Goal: Find specific page/section: Find specific page/section

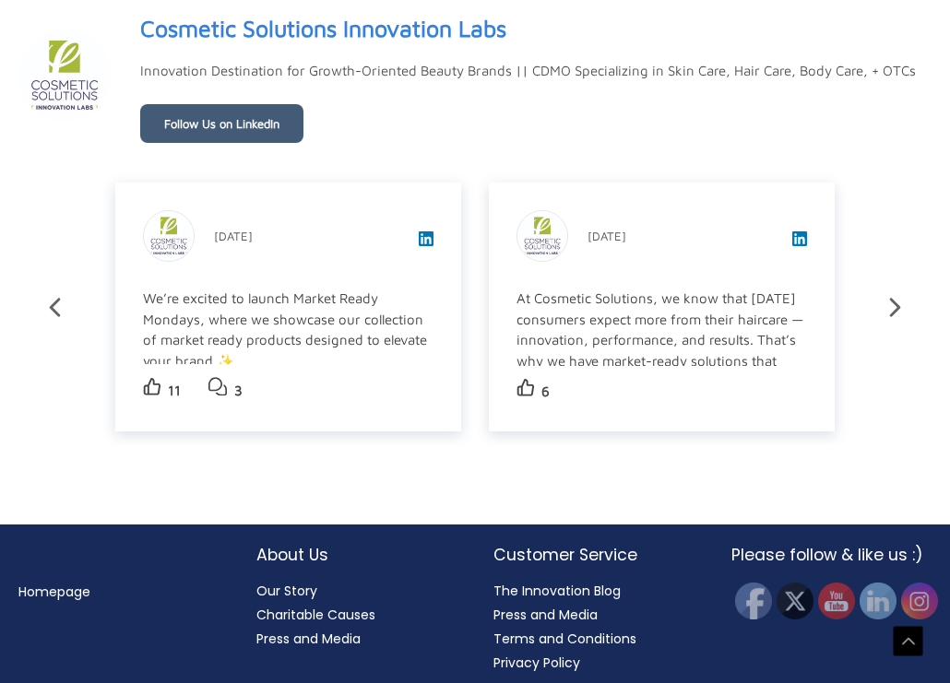
scroll to position [3109, 0]
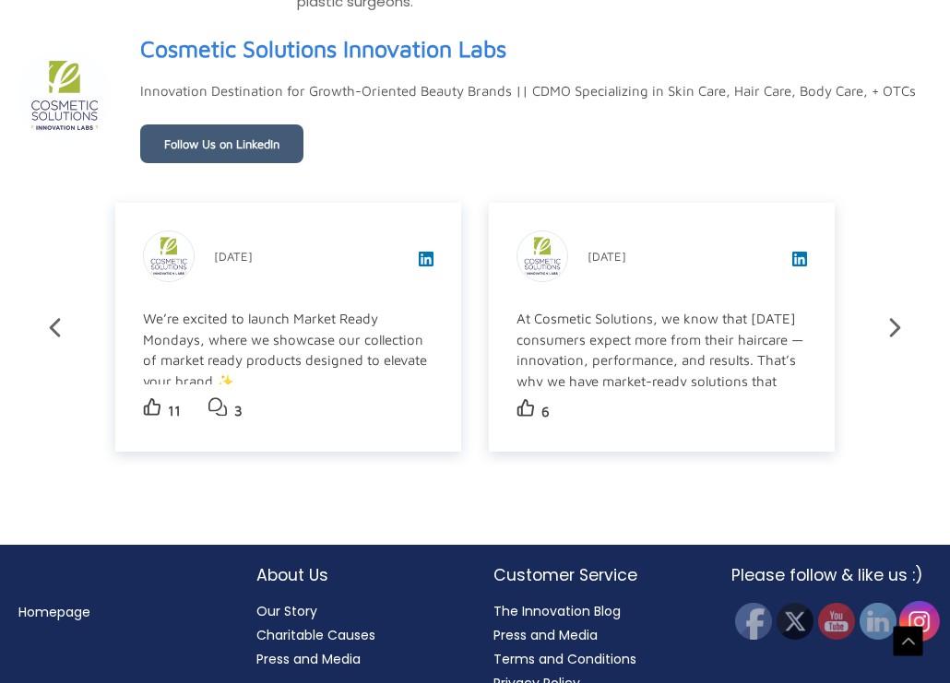
click at [908, 611] on img at bounding box center [918, 621] width 41 height 41
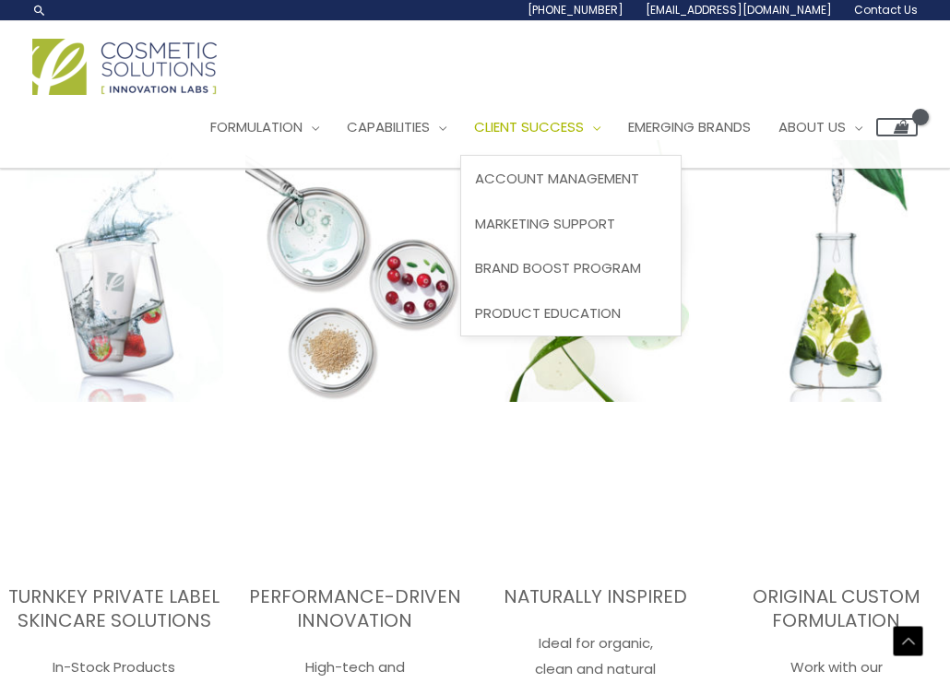
scroll to position [2137, 0]
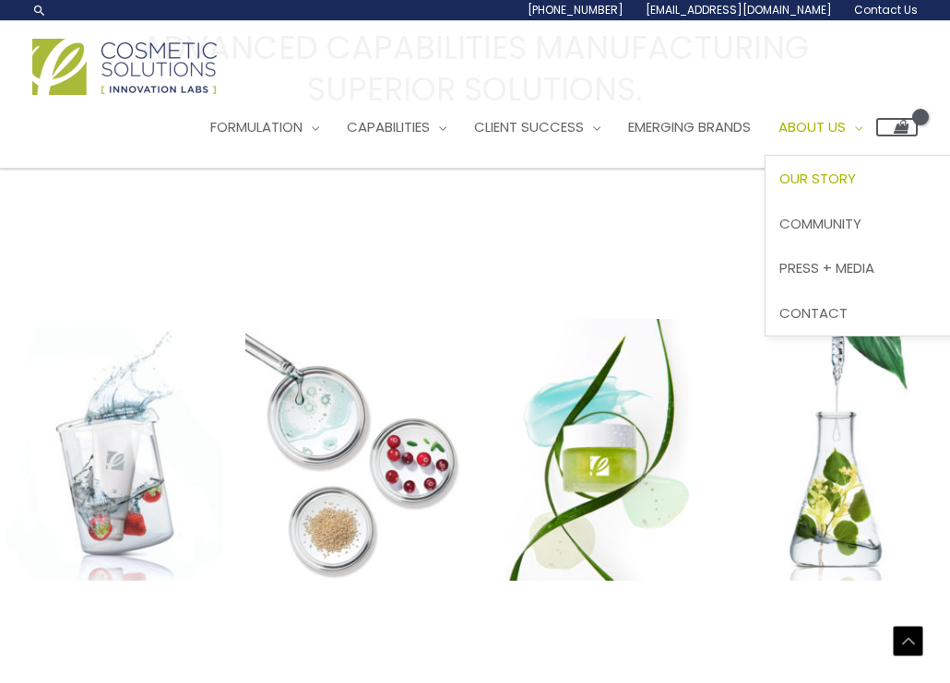
click at [833, 174] on span "Our Story" at bounding box center [817, 178] width 77 height 19
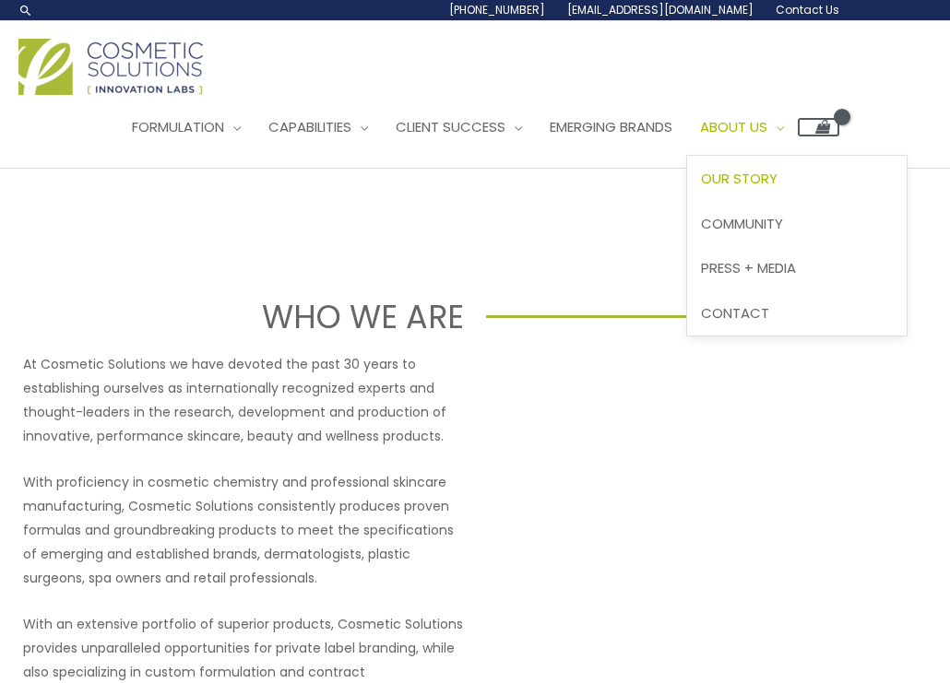
click at [784, 124] on span "Site Navigation" at bounding box center [775, 126] width 17 height 19
drag, startPoint x: 0, startPoint y: 0, endPoint x: 774, endPoint y: 308, distance: 833.3
click at [769, 308] on span "Contact" at bounding box center [735, 312] width 68 height 19
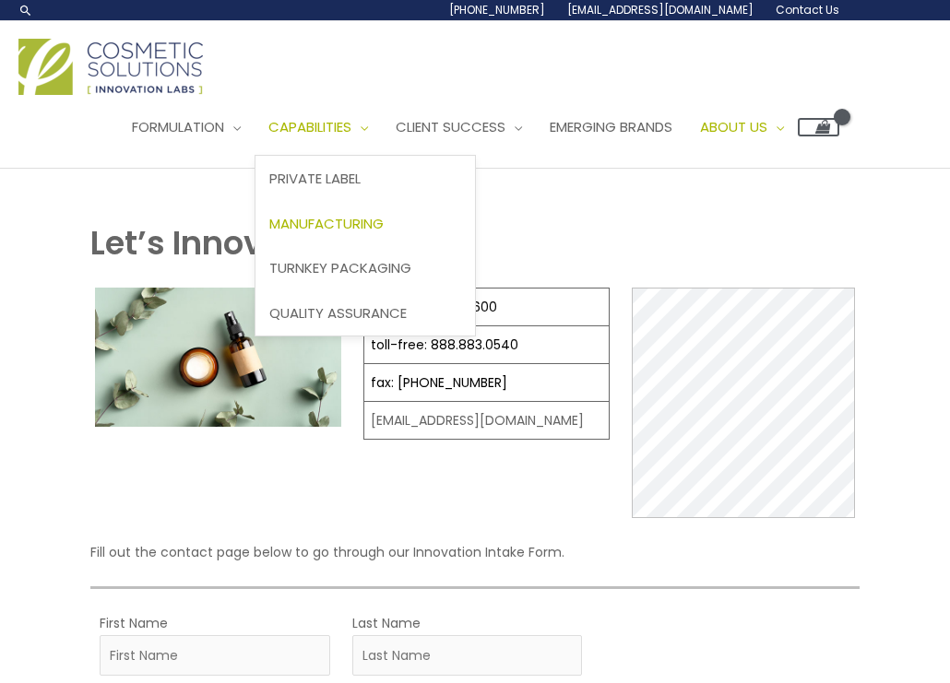
click at [350, 211] on link "Manufacturing" at bounding box center [364, 223] width 219 height 45
